Goal: Transaction & Acquisition: Subscribe to service/newsletter

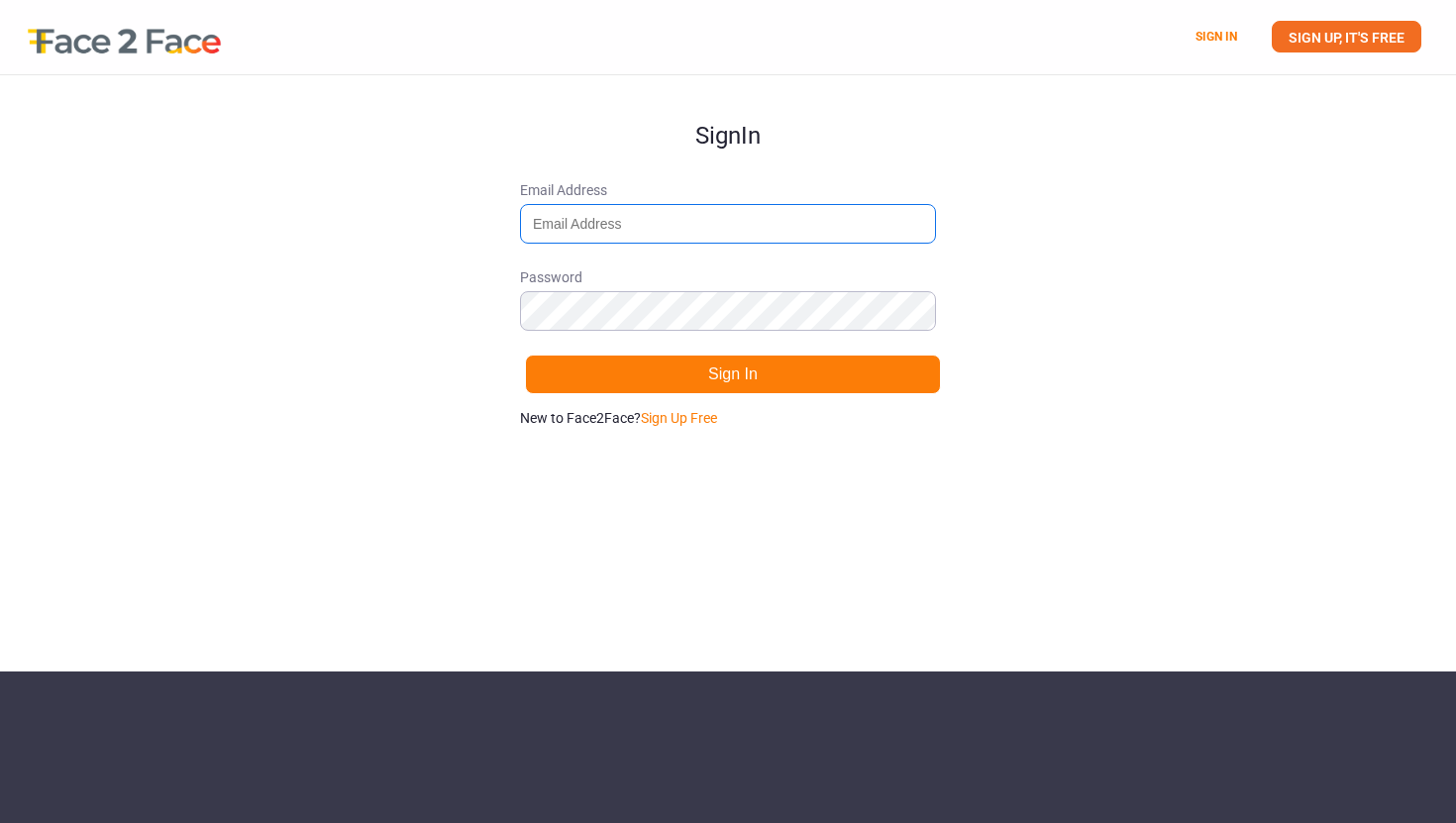
click at [676, 225] on input "Email Address" at bounding box center [728, 224] width 416 height 40
type input "maryamrazavinikoo@gmail.com"
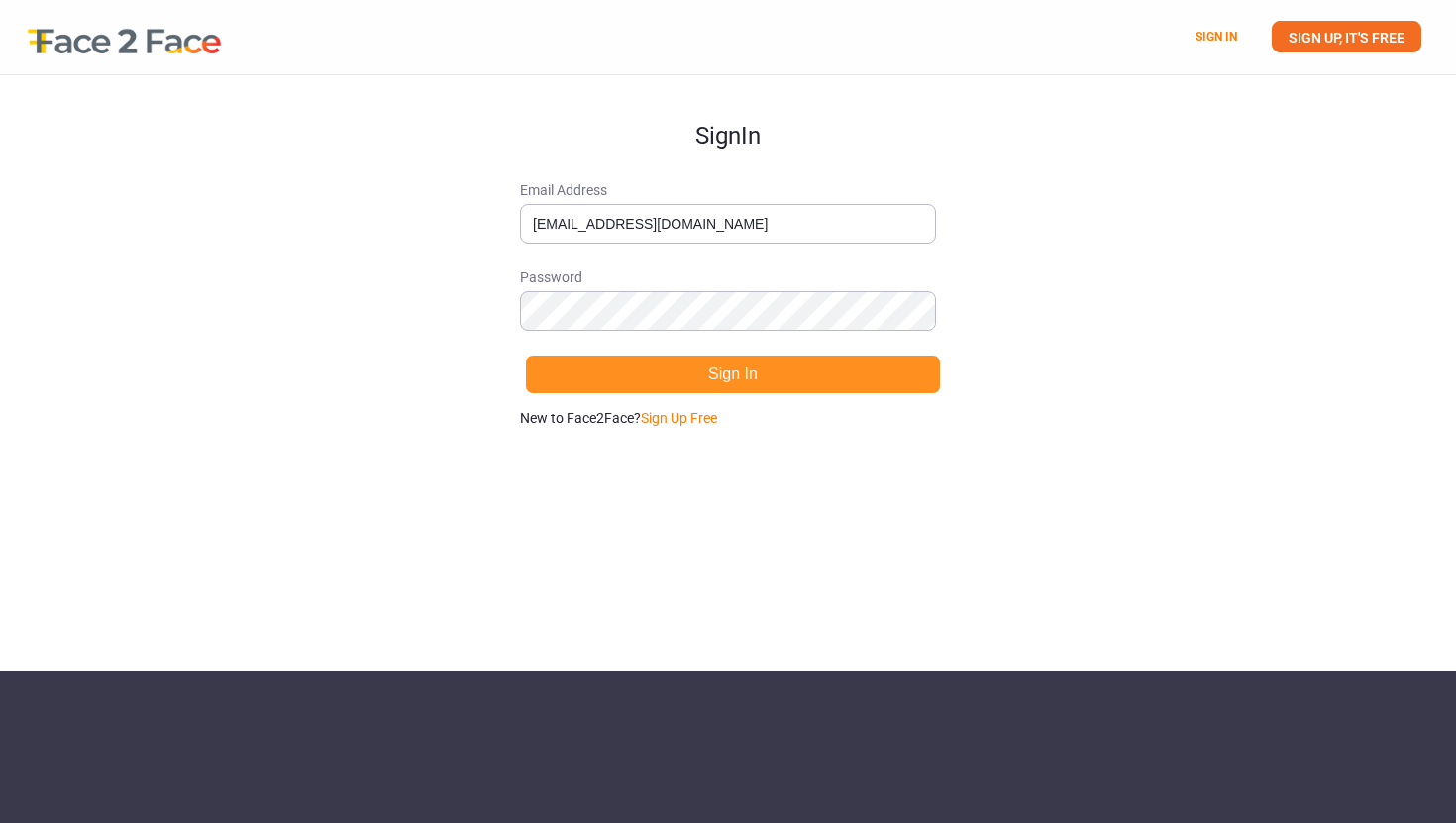
click at [917, 374] on button "Sign In" at bounding box center [733, 375] width 416 height 40
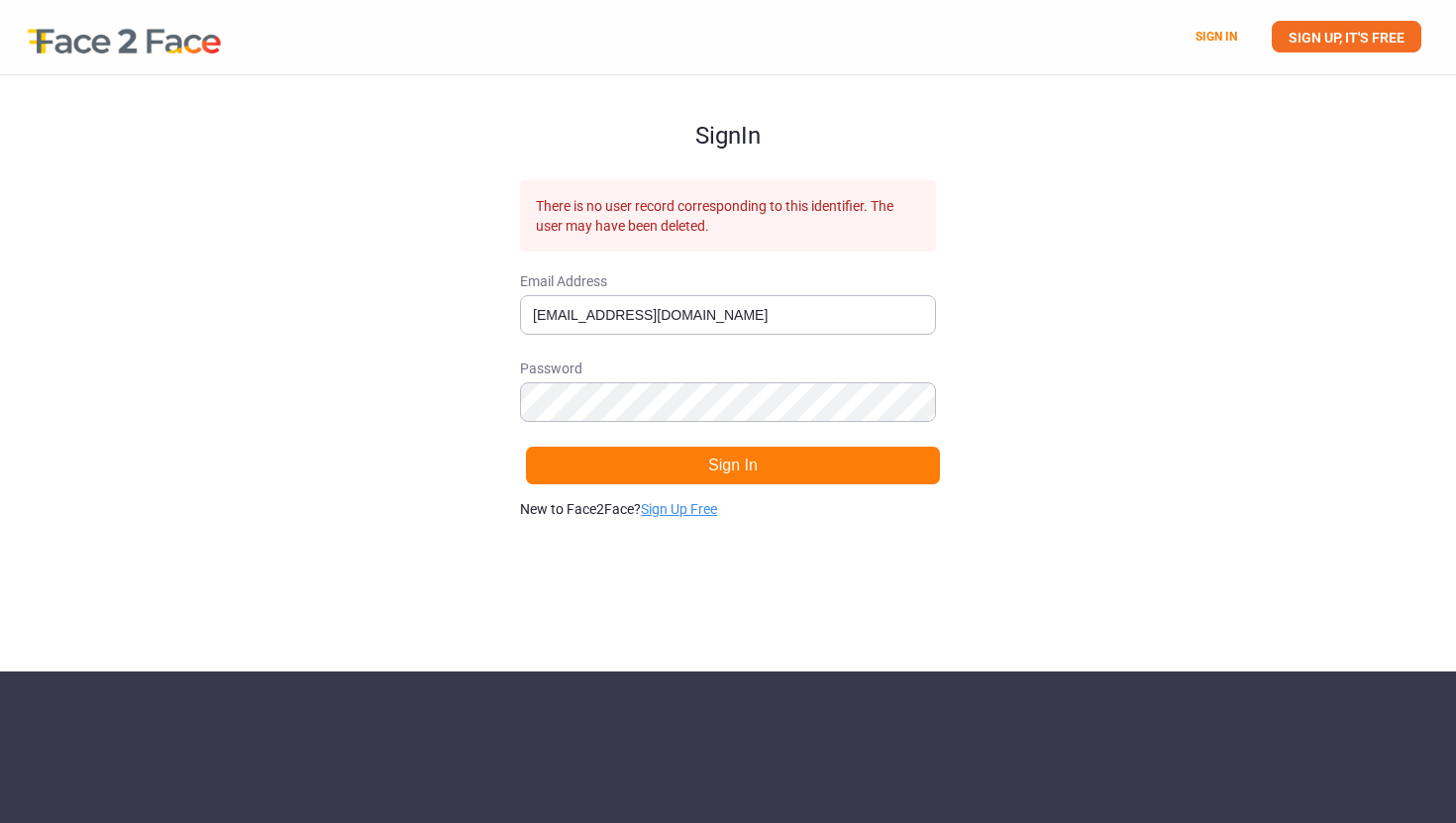
click at [698, 506] on link "Sign Up Free" at bounding box center [678, 509] width 77 height 16
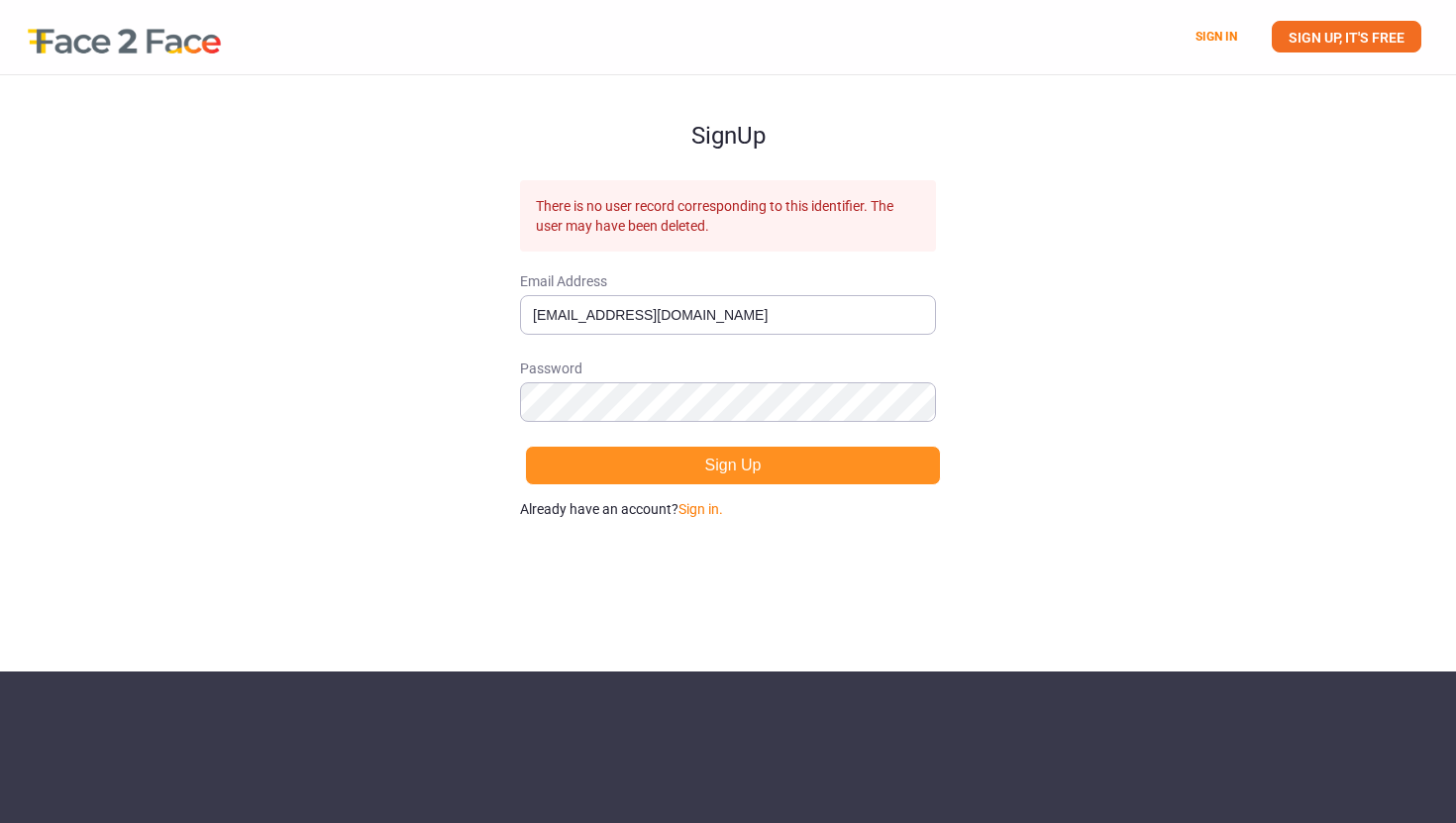
click at [659, 465] on button "Sign Up" at bounding box center [733, 465] width 416 height 40
